Goal: Navigation & Orientation: Find specific page/section

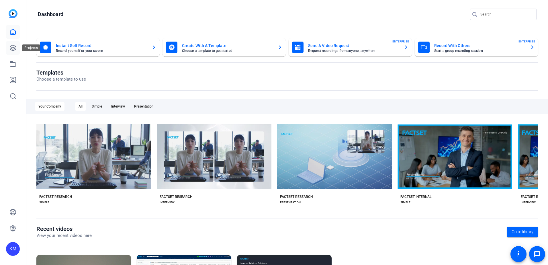
click at [11, 51] on icon at bounding box center [12, 47] width 7 height 7
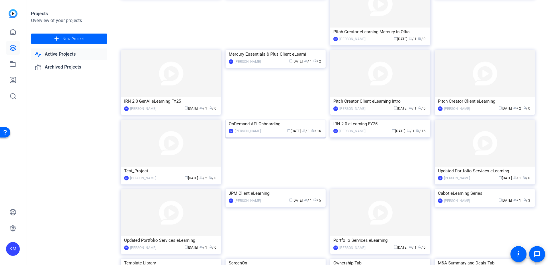
scroll to position [338, 0]
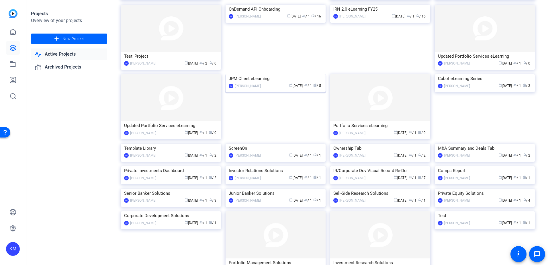
click at [272, 74] on img at bounding box center [276, 74] width 100 height 0
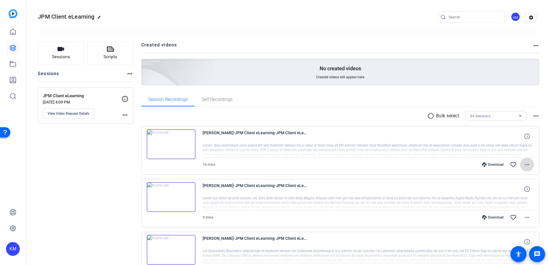
click at [524, 159] on span at bounding box center [527, 165] width 14 height 14
click at [527, 138] on div at bounding box center [274, 132] width 548 height 265
click at [524, 135] on icon at bounding box center [526, 135] width 5 height 5
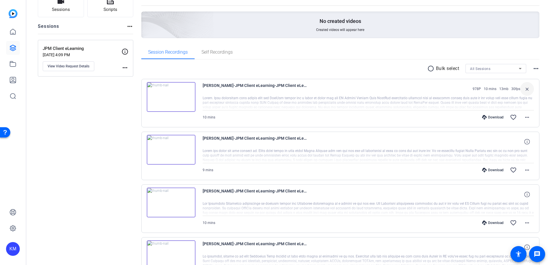
scroll to position [57, 0]
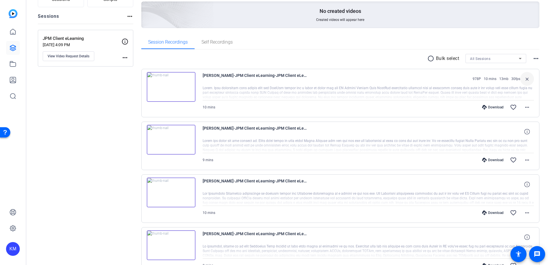
click at [526, 134] on icon at bounding box center [526, 131] width 5 height 5
click at [526, 134] on mat-icon "close" at bounding box center [527, 131] width 7 height 7
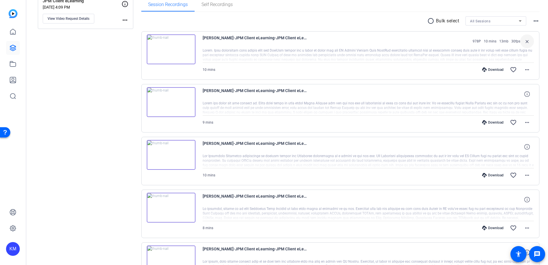
scroll to position [60, 0]
